Goal: Information Seeking & Learning: Learn about a topic

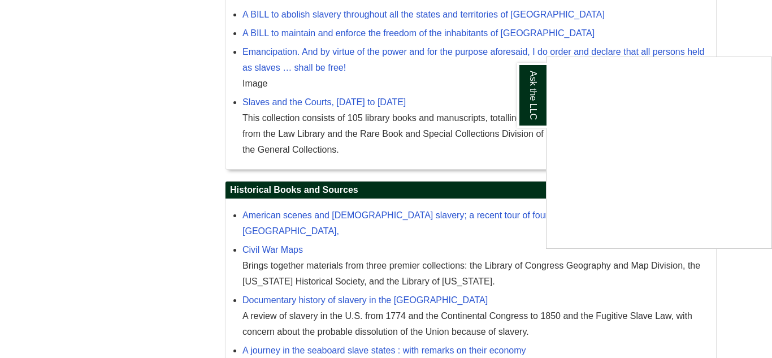
scroll to position [1237, 0]
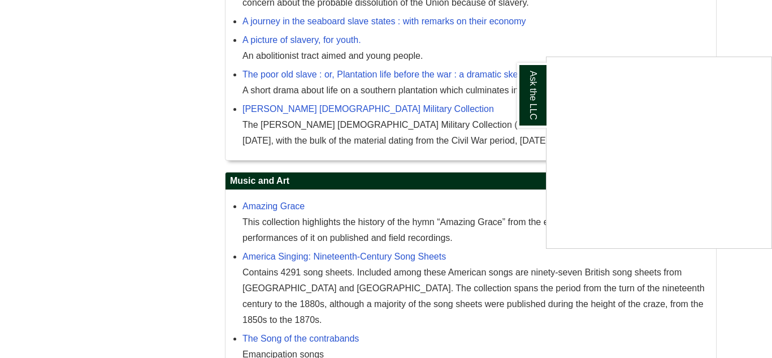
click at [326, 53] on div "Ask the LLC" at bounding box center [386, 179] width 772 height 358
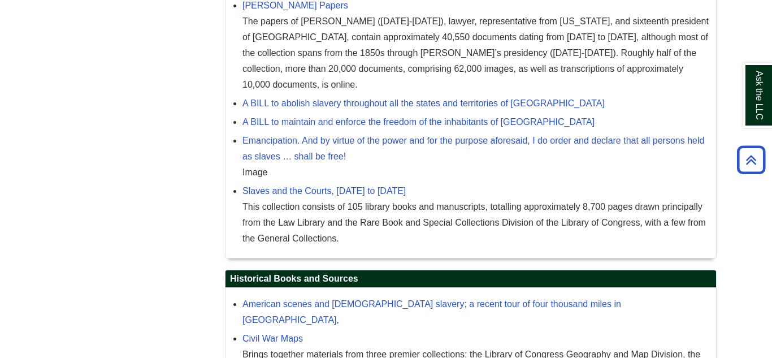
scroll to position [818, 0]
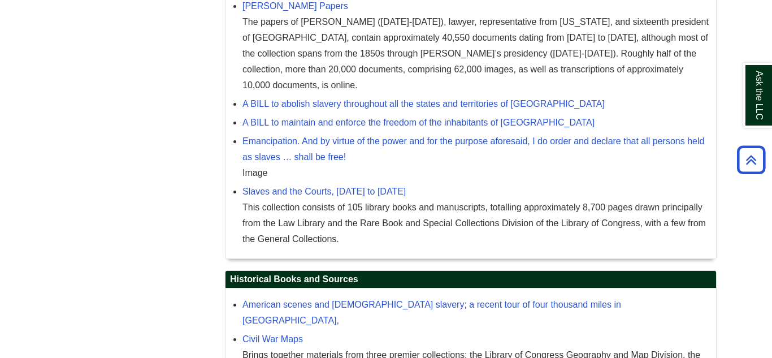
click at [771, 236] on body "Skip to Main Content Toggle navigation Home Access Services Access Services Pol…" at bounding box center [386, 7] width 772 height 1651
click at [764, 170] on icon "Back to Top" at bounding box center [751, 160] width 36 height 36
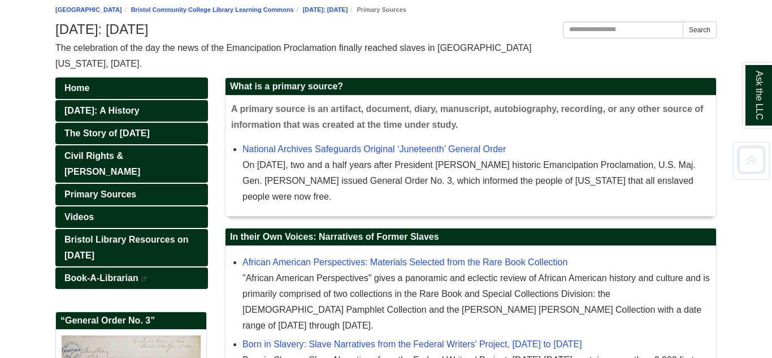
click at [764, 170] on icon "Back to Top" at bounding box center [751, 160] width 36 height 36
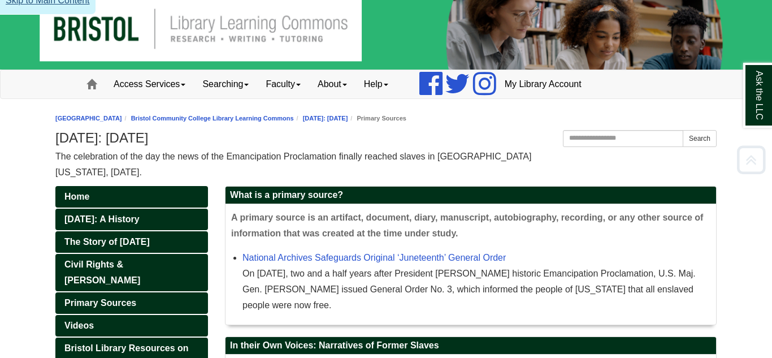
scroll to position [0, 0]
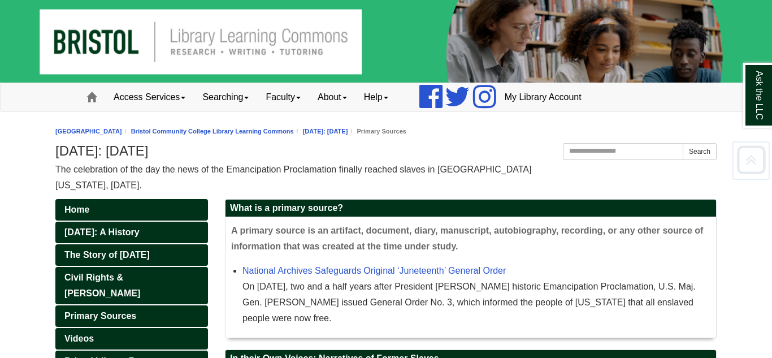
click at [764, 170] on icon "Back to Top" at bounding box center [751, 160] width 36 height 36
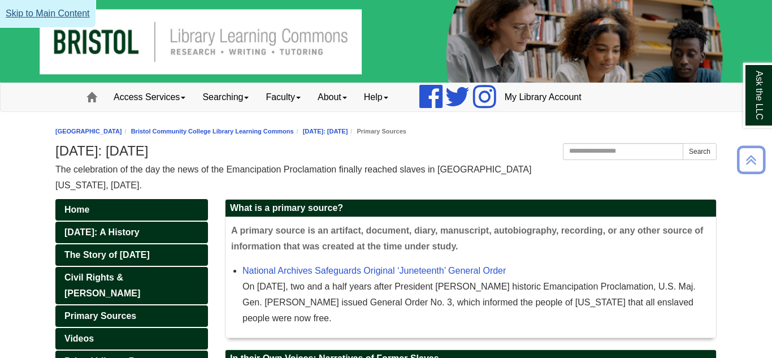
scroll to position [1237, 0]
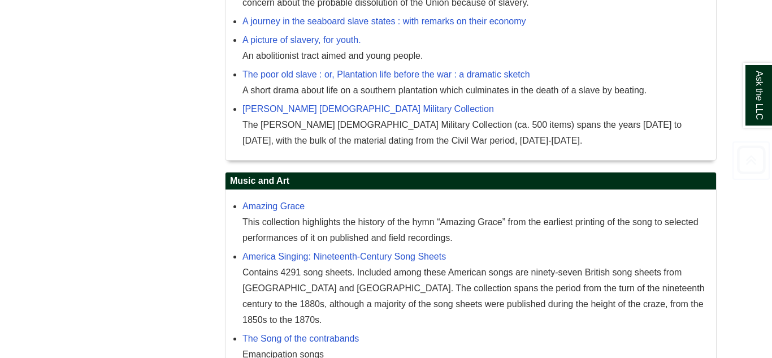
click at [745, 176] on icon "Back to Top" at bounding box center [751, 160] width 36 height 36
click at [747, 163] on icon "Back to Top" at bounding box center [751, 160] width 36 height 36
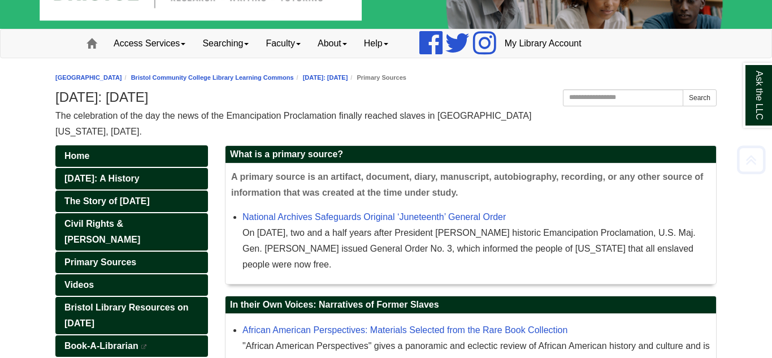
scroll to position [0, 0]
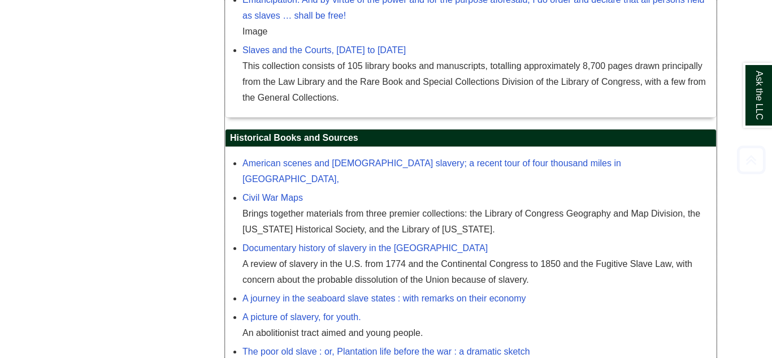
scroll to position [1237, 0]
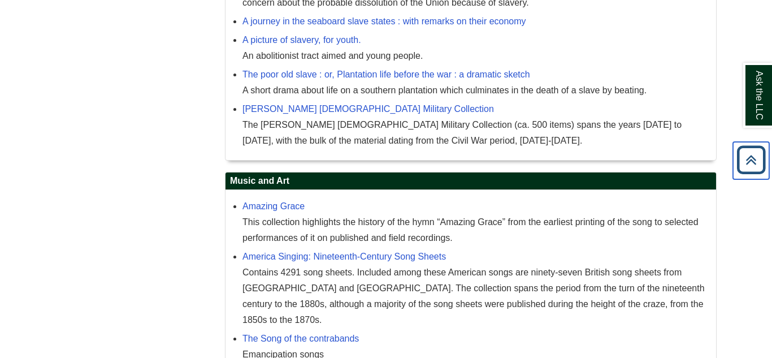
click at [744, 169] on icon "Back to Top" at bounding box center [751, 160] width 36 height 36
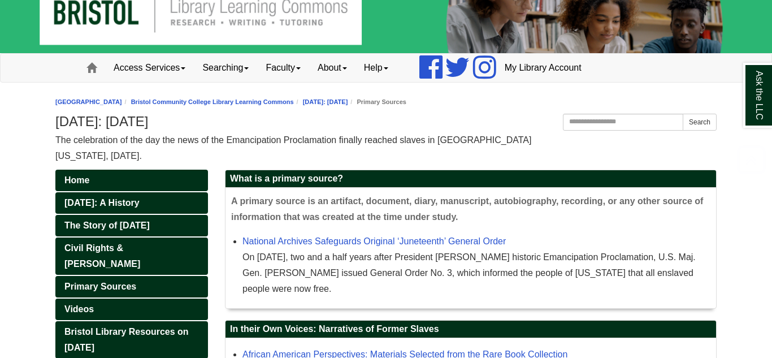
scroll to position [0, 0]
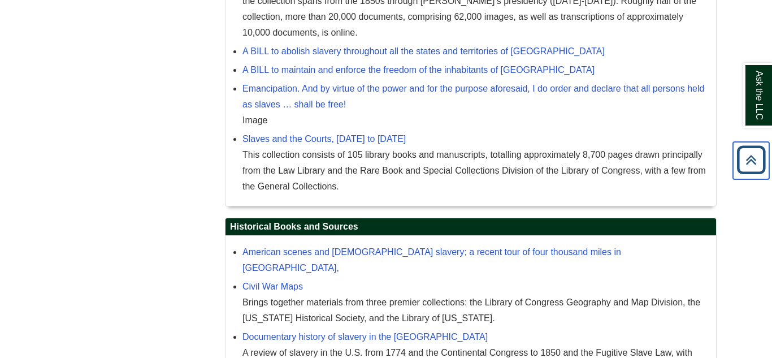
click at [742, 164] on icon "Back to Top" at bounding box center [751, 160] width 36 height 36
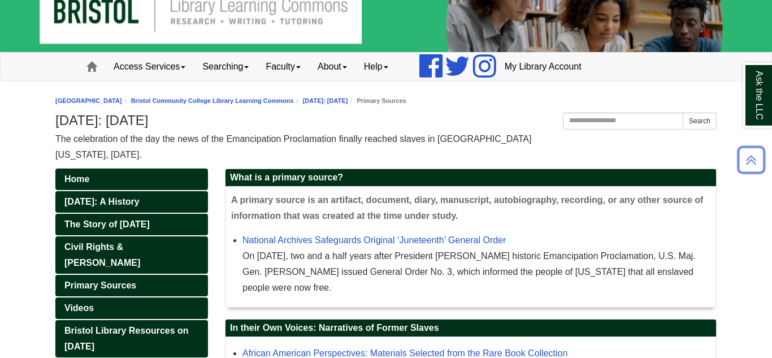
scroll to position [29, 0]
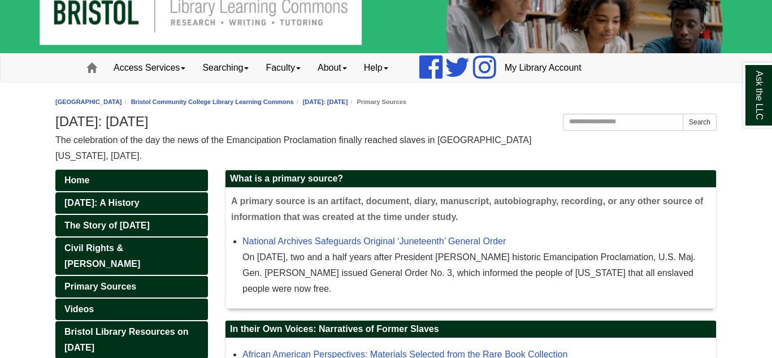
drag, startPoint x: 59, startPoint y: 118, endPoint x: 189, endPoint y: 123, distance: 130.7
click at [189, 123] on h1 "[DATE]: [DATE]" at bounding box center [385, 122] width 661 height 16
click at [73, 122] on h1 "[DATE]: [DATE]" at bounding box center [385, 122] width 661 height 16
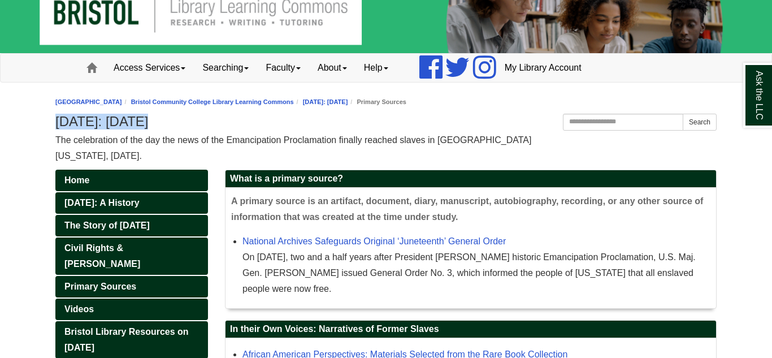
click at [73, 122] on h1 "[DATE]: [DATE]" at bounding box center [385, 122] width 661 height 16
copy div "[DATE]: [DATE]"
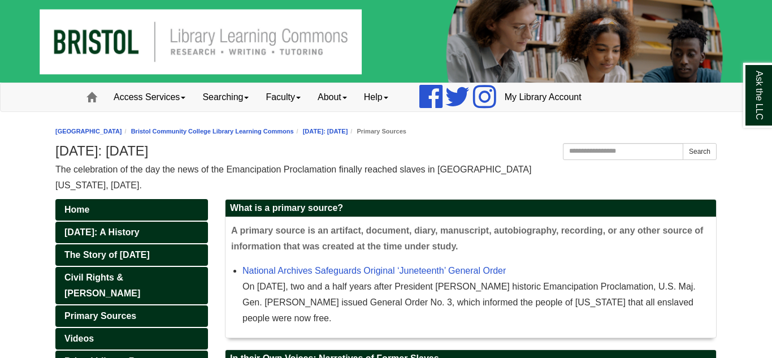
click at [63, 43] on img at bounding box center [386, 41] width 772 height 83
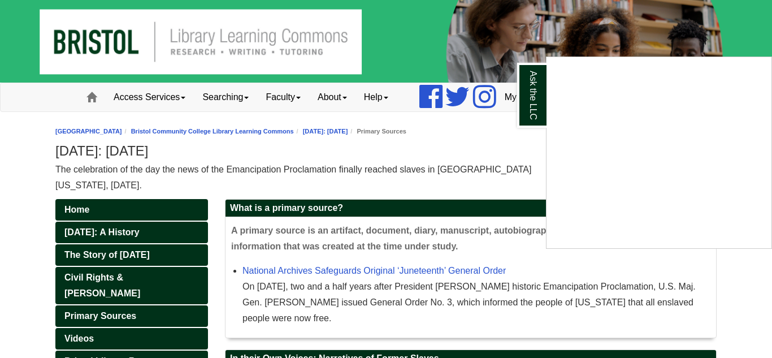
click at [520, 148] on div "Ask the LLC" at bounding box center [386, 179] width 772 height 358
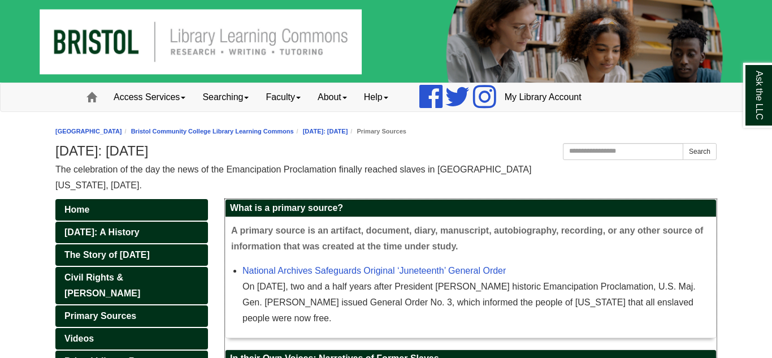
click at [357, 304] on div "On [DATE], two and a half years after President [PERSON_NAME] historic Emancipa…" at bounding box center [476, 302] width 468 height 47
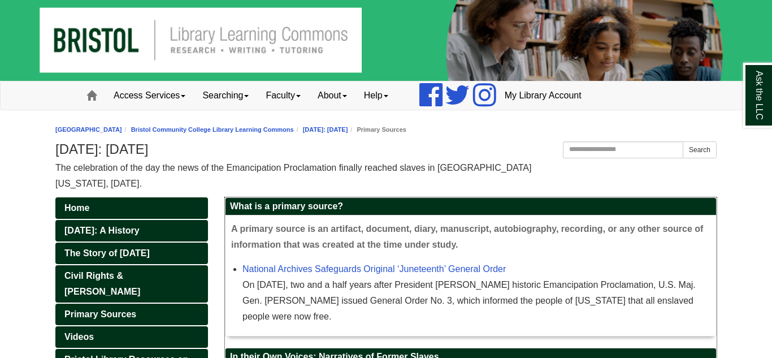
scroll to position [2, 0]
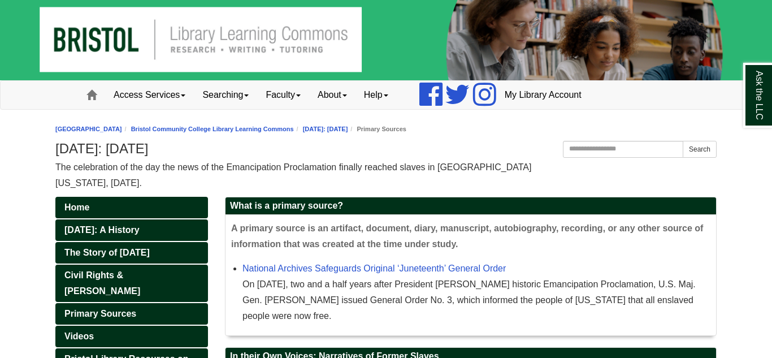
drag, startPoint x: 368, startPoint y: 171, endPoint x: 375, endPoint y: 196, distance: 25.8
click at [375, 197] on h2 "What is a primary source?" at bounding box center [470, 206] width 491 height 18
drag, startPoint x: 341, startPoint y: 207, endPoint x: 206, endPoint y: 224, distance: 136.7
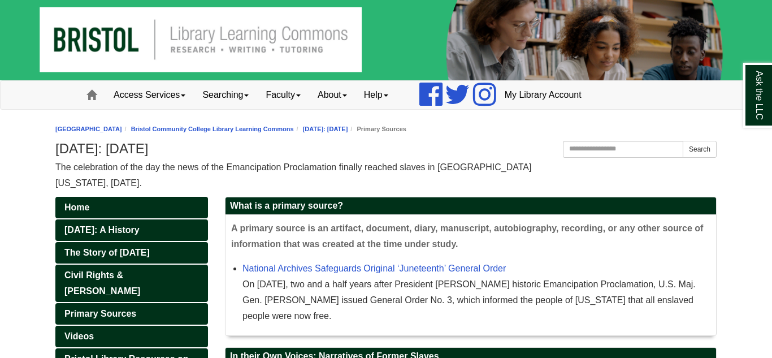
click at [215, 183] on div "The celebration of the day the news of the Emancipation Proclamation finally re…" at bounding box center [385, 175] width 661 height 32
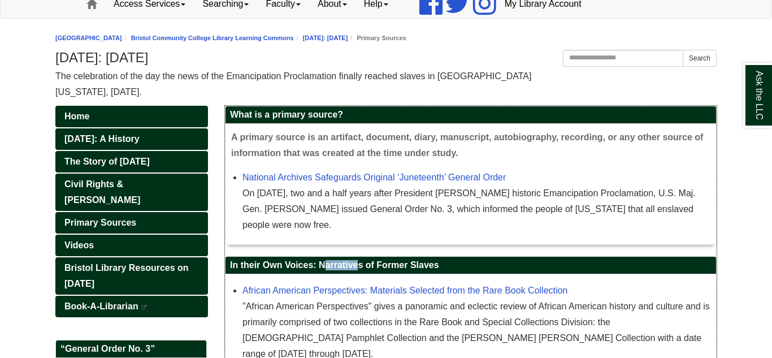
drag, startPoint x: 232, startPoint y: 267, endPoint x: 262, endPoint y: 264, distance: 30.1
click at [262, 264] on h2 "In their Own Voices: Narratives of Former Slaves" at bounding box center [470, 266] width 491 height 18
drag, startPoint x: 230, startPoint y: 268, endPoint x: 437, endPoint y: 265, distance: 207.4
click at [437, 265] on h2 "In their Own Voices: Narratives of Former Slaves" at bounding box center [470, 266] width 491 height 18
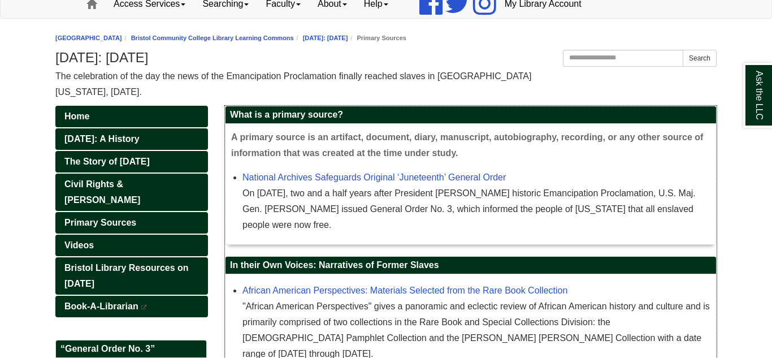
click at [406, 264] on h2 "In their Own Voices: Narratives of Former Slaves" at bounding box center [470, 266] width 491 height 18
click at [449, 264] on h2 "In their Own Voices: Narratives of Former Slaves" at bounding box center [470, 266] width 491 height 18
click at [348, 266] on h2 "In their Own Voices: Narratives of Former Slaves" at bounding box center [470, 266] width 491 height 18
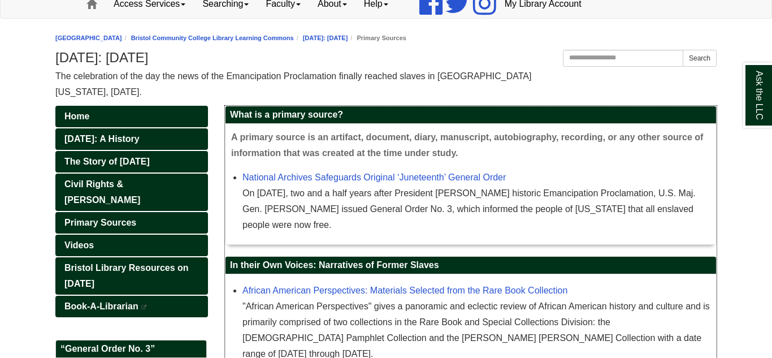
click at [348, 266] on h2 "In their Own Voices: Narratives of Former Slaves" at bounding box center [470, 266] width 491 height 18
click at [444, 266] on h2 "In their Own Voices: Narratives of Former Slaves" at bounding box center [470, 266] width 491 height 18
click at [341, 266] on h2 "In their Own Voices: Narratives of Former Slaves" at bounding box center [470, 266] width 491 height 18
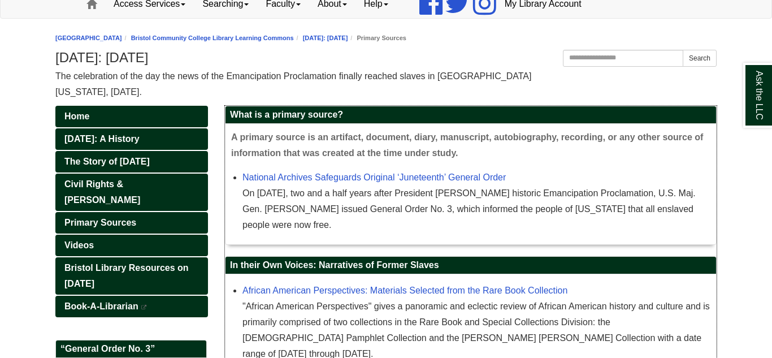
click at [341, 266] on h2 "In their Own Voices: Narratives of Former Slaves" at bounding box center [470, 266] width 491 height 18
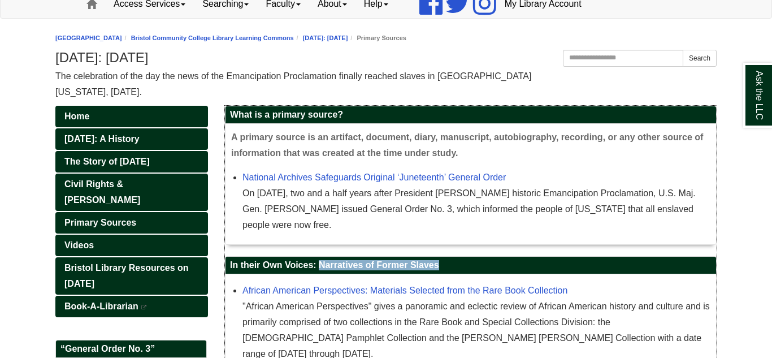
click at [358, 270] on h2 "In their Own Voices: Narratives of Former Slaves" at bounding box center [470, 266] width 491 height 18
click at [364, 268] on h2 "In their Own Voices: Narratives of Former Slaves" at bounding box center [470, 266] width 491 height 18
click at [363, 268] on h2 "In their Own Voices: Narratives of Former Slaves" at bounding box center [470, 266] width 491 height 18
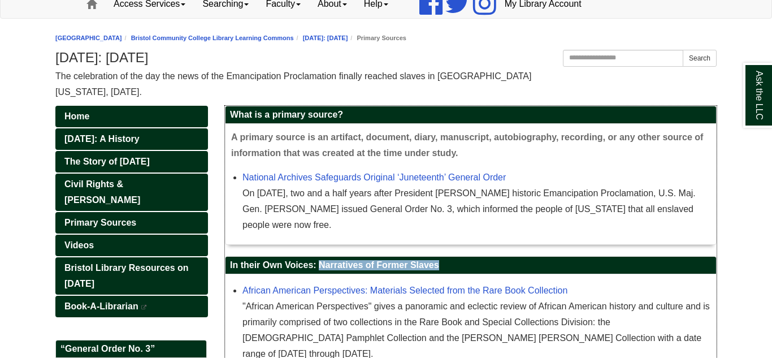
click at [363, 268] on h2 "In their Own Voices: Narratives of Former Slaves" at bounding box center [470, 266] width 491 height 18
click at [360, 268] on h2 "In their Own Voices: Narratives of Former Slaves" at bounding box center [470, 266] width 491 height 18
click at [362, 268] on h2 "In their Own Voices: Narratives of Former Slaves" at bounding box center [470, 266] width 491 height 18
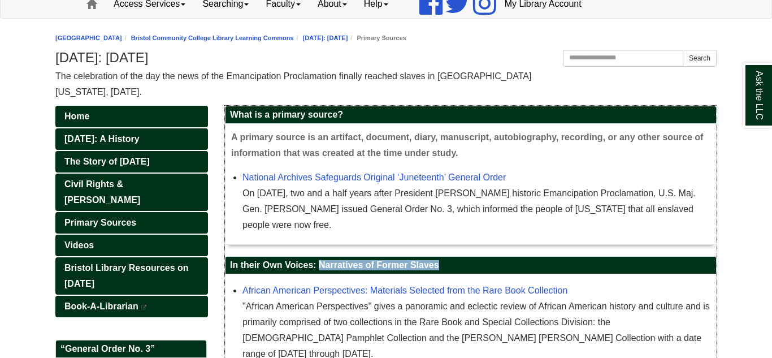
click at [362, 268] on h2 "In their Own Voices: Narratives of Former Slaves" at bounding box center [470, 266] width 491 height 18
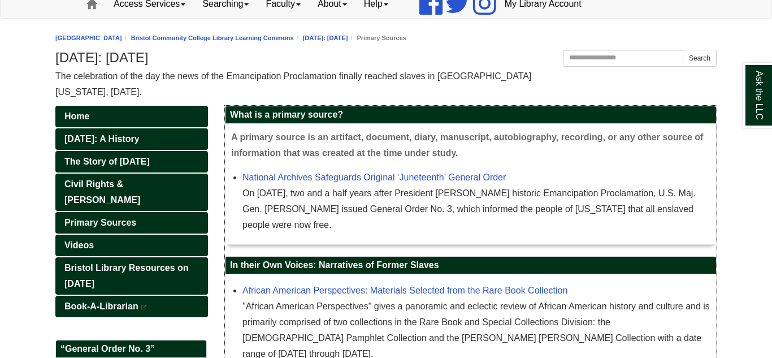
click at [362, 268] on h2 "In their Own Voices: Narratives of Former Slaves" at bounding box center [470, 266] width 491 height 18
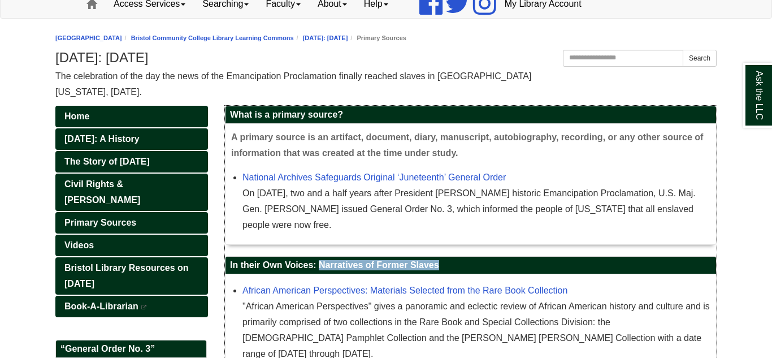
click at [362, 268] on h2 "In their Own Voices: Narratives of Former Slaves" at bounding box center [470, 266] width 491 height 18
click at [464, 270] on h2 "In their Own Voices: Narratives of Former Slaves" at bounding box center [470, 266] width 491 height 18
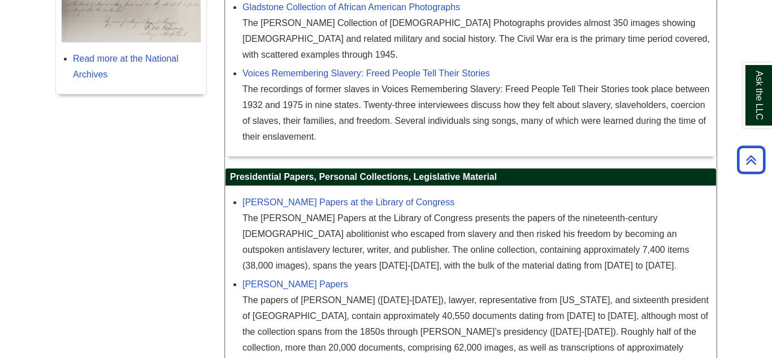
scroll to position [541, 0]
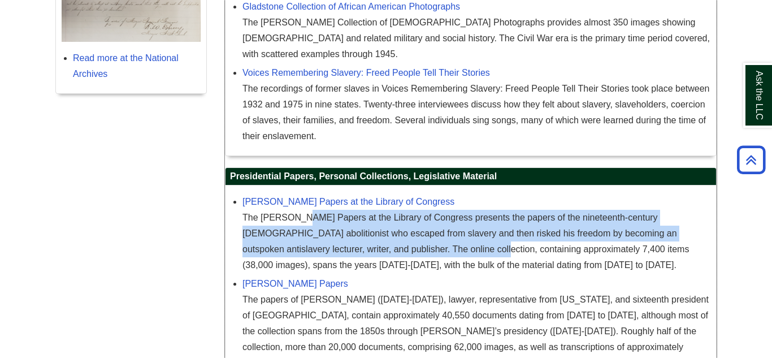
drag, startPoint x: 242, startPoint y: 207, endPoint x: 359, endPoint y: 238, distance: 120.9
click at [359, 238] on div "The [PERSON_NAME] Papers at the Library of Congress presents the papers of the …" at bounding box center [476, 241] width 468 height 63
copy div "The Frederick Douglass Papers at the Library of Congress presents the papers of…"
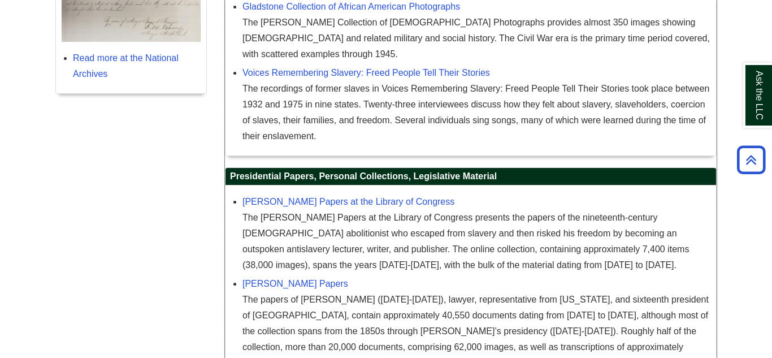
click at [440, 246] on div "The [PERSON_NAME] Papers at the Library of Congress presents the papers of the …" at bounding box center [476, 241] width 468 height 63
